Goal: Task Accomplishment & Management: Complete application form

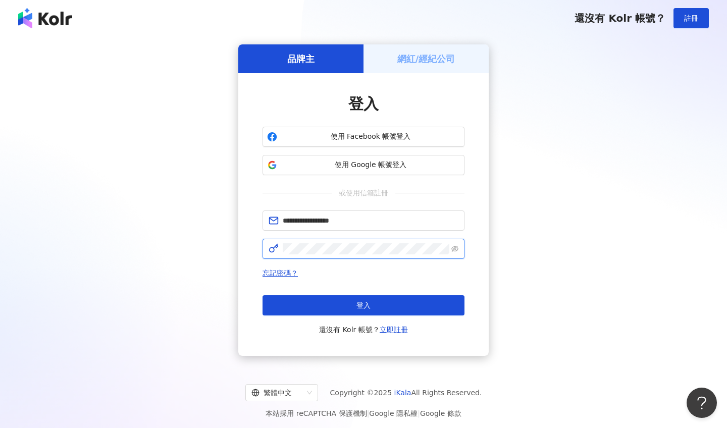
click at [364, 306] on button "登入" at bounding box center [364, 305] width 202 height 20
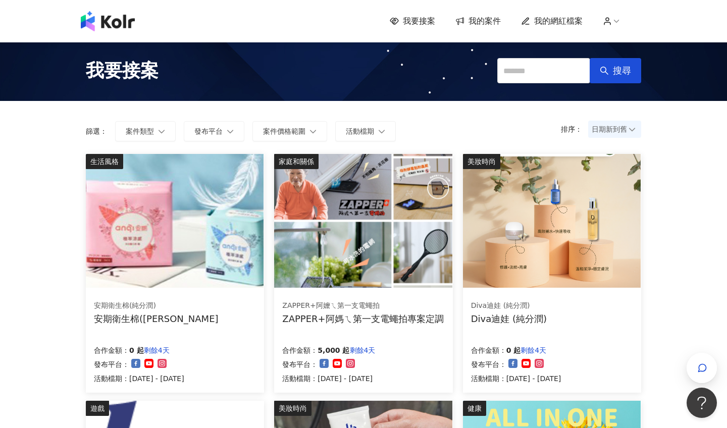
click at [490, 24] on span "我的案件" at bounding box center [485, 21] width 32 height 11
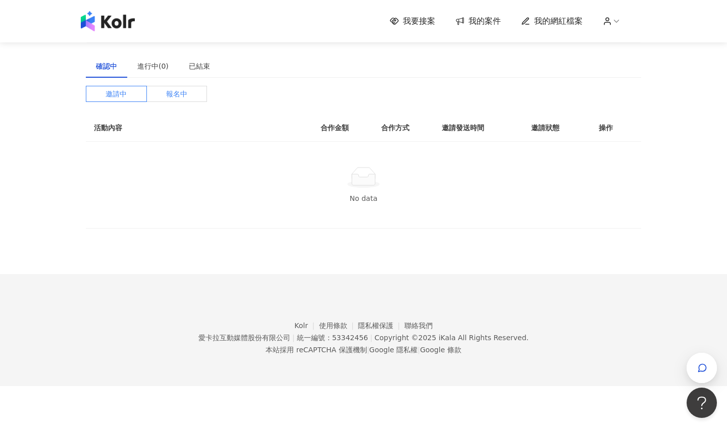
click at [166, 92] on span "報名中" at bounding box center [176, 93] width 21 height 15
click at [135, 92] on label "邀請中" at bounding box center [116, 94] width 61 height 16
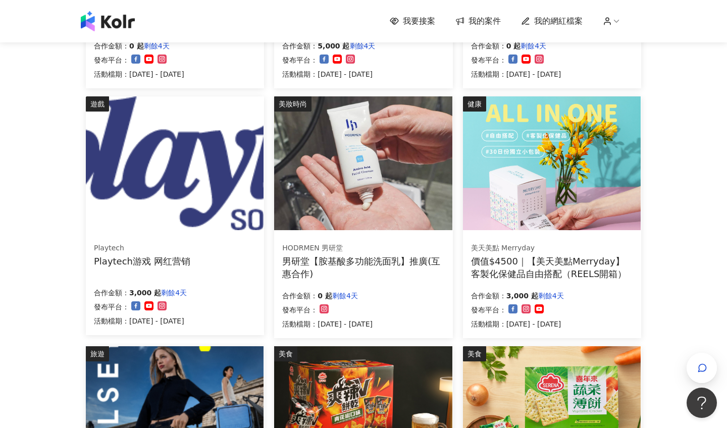
scroll to position [306, 0]
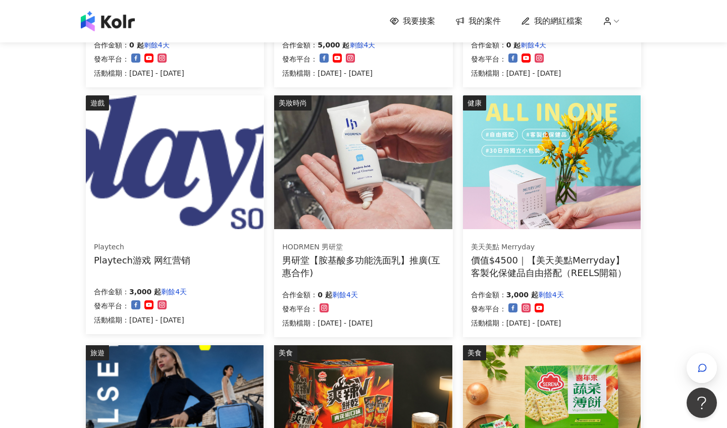
click at [234, 281] on div "Playtech Playtech游戏 网红营销 合作金額： 3,000 起 剩餘4天 發布平台： 活動檔期：[DATE] - [DATE]" at bounding box center [175, 283] width 178 height 101
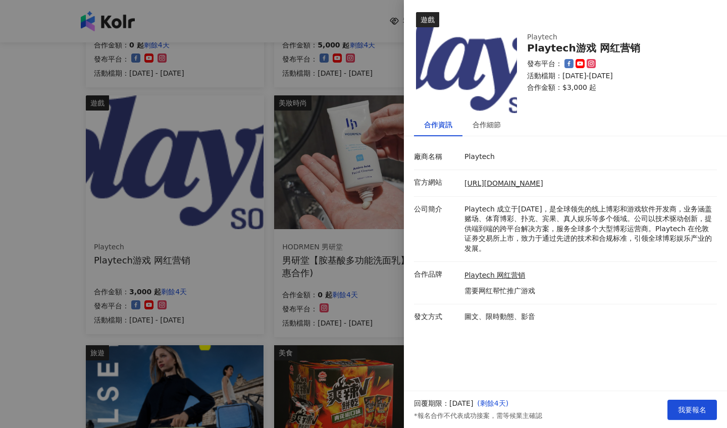
click at [344, 299] on div at bounding box center [363, 214] width 727 height 428
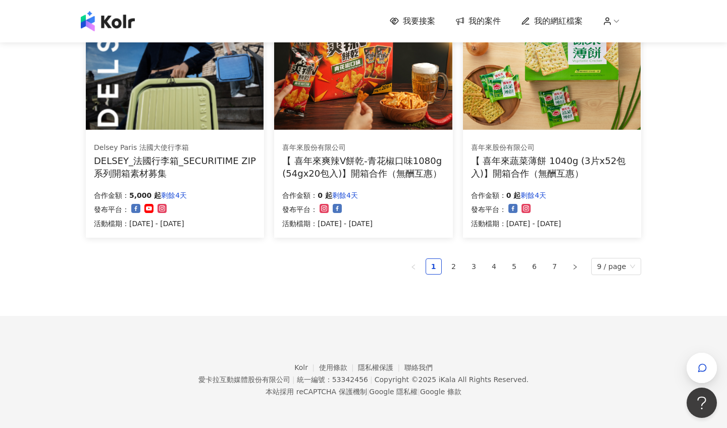
scroll to position [654, 0]
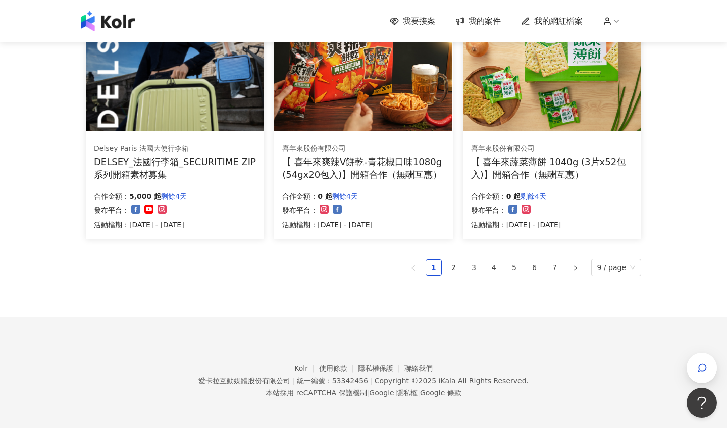
click at [466, 268] on ul "1 2 3 4 5 6 7 9 / page" at bounding box center [364, 267] width 556 height 17
click at [460, 268] on link "2" at bounding box center [453, 267] width 15 height 15
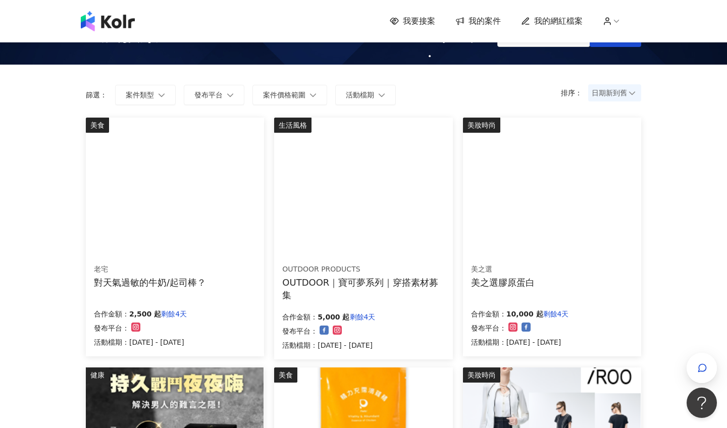
scroll to position [36, 0]
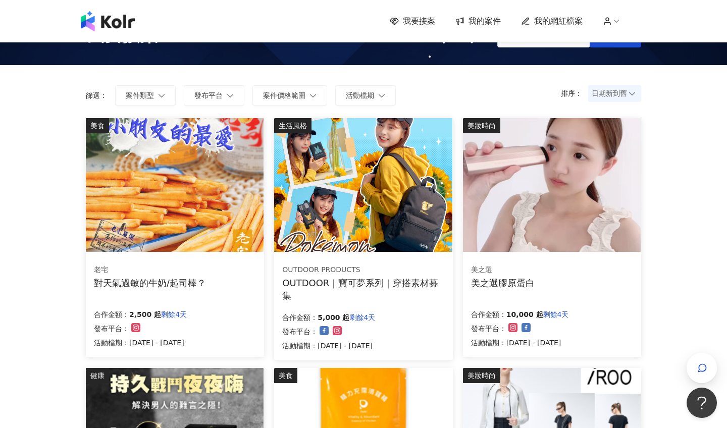
click at [228, 279] on div "老宅 對天氣過敏的牛奶/起司棒？" at bounding box center [175, 276] width 162 height 25
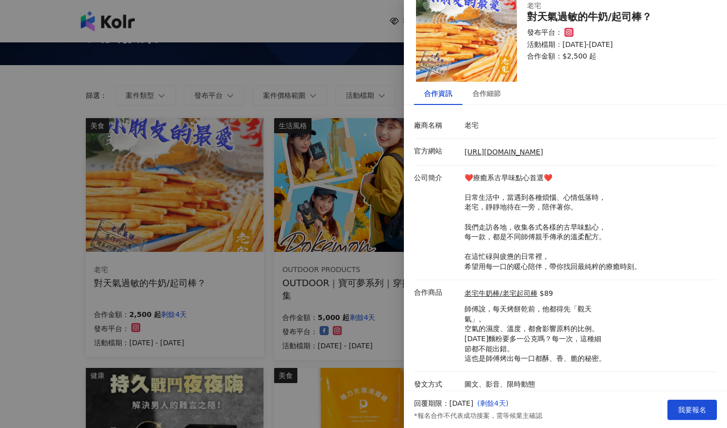
scroll to position [31, 0]
click at [387, 287] on div at bounding box center [363, 214] width 727 height 428
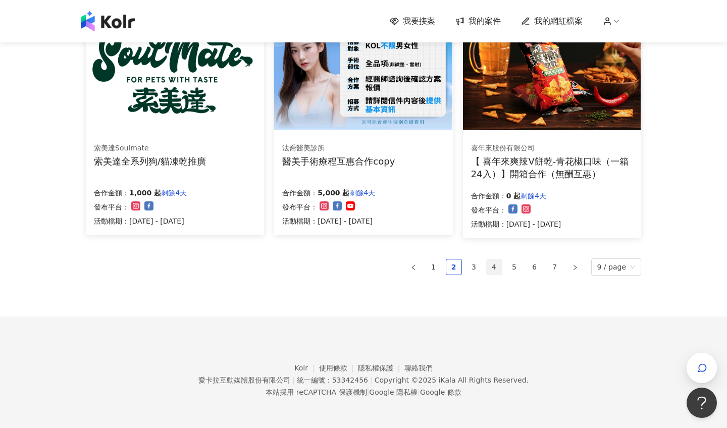
scroll to position [657, 0]
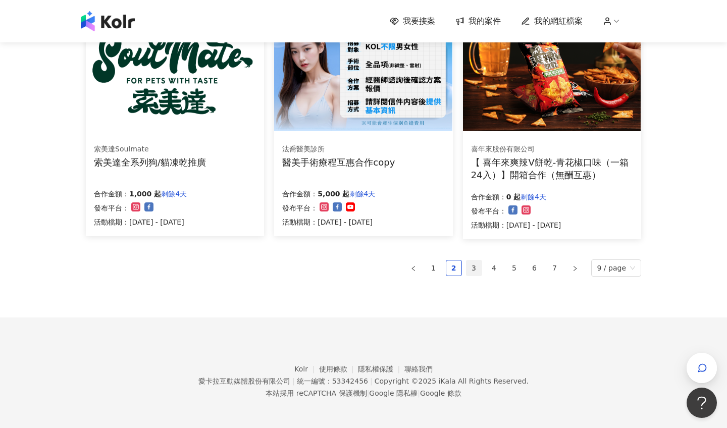
click at [474, 265] on link "3" at bounding box center [474, 268] width 15 height 15
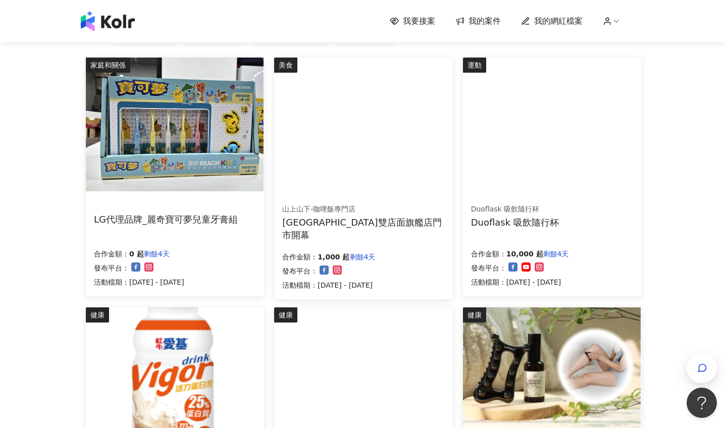
scroll to position [95, 0]
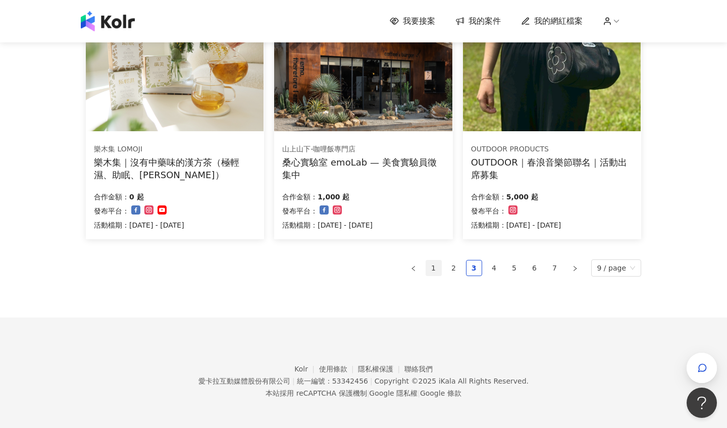
click at [438, 262] on link "1" at bounding box center [433, 268] width 15 height 15
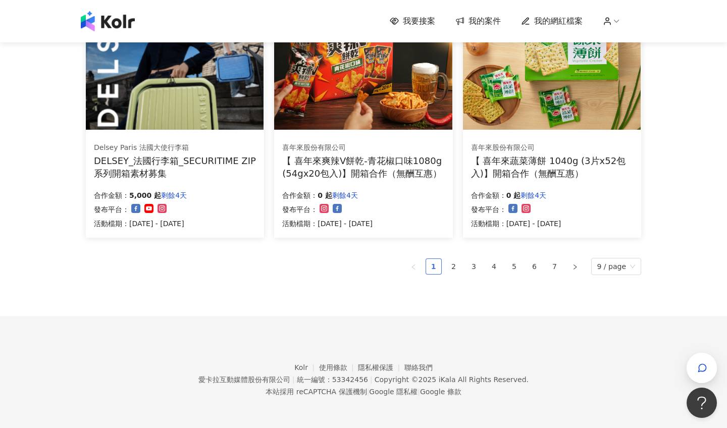
scroll to position [654, 0]
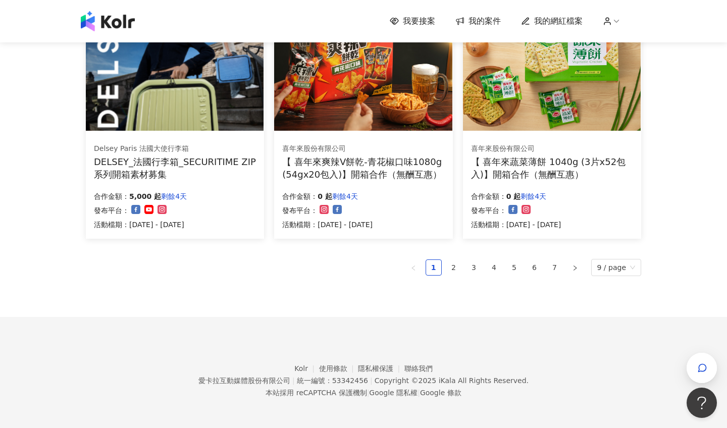
click at [230, 165] on div "DELSEY_法國行李箱_SECURITIME ZIP系列開箱素材募集" at bounding box center [175, 168] width 162 height 25
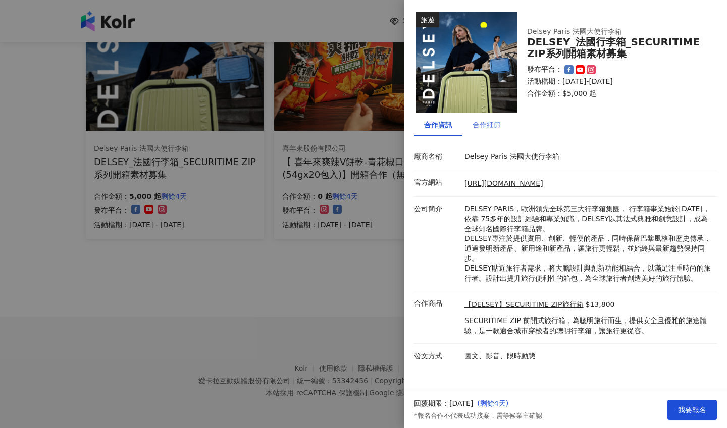
click at [495, 131] on div "合作細節" at bounding box center [487, 124] width 48 height 23
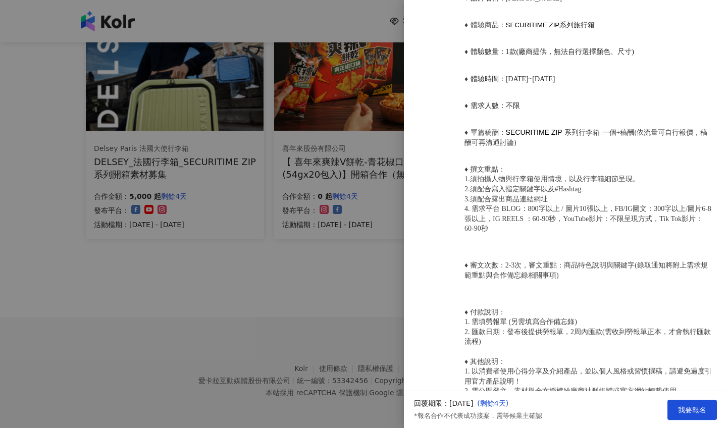
scroll to position [488, 0]
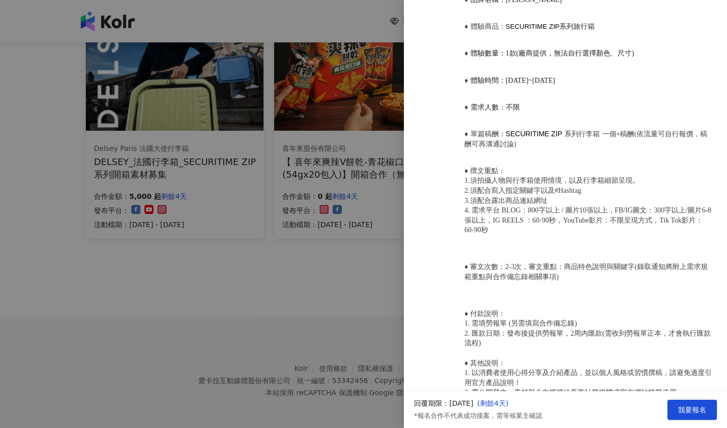
click at [405, 275] on div "必須撰寫文字 DELSEY PARIS、法國品牌、成立於[DATE]、首創發明有輪子的行李箱品牌，箱體設計由裡到外皆有法國的設計美學與巧思。 前開式行李箱 Z…" at bounding box center [565, 69] width 323 height 826
click at [327, 260] on div at bounding box center [363, 214] width 727 height 428
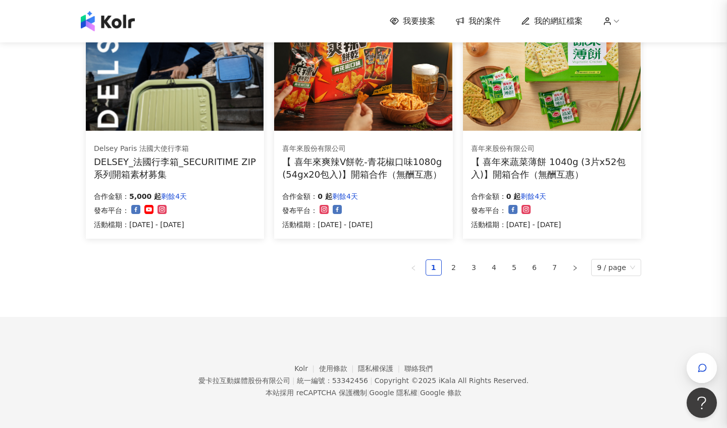
scroll to position [0, 0]
